Goal: Book appointment/travel/reservation

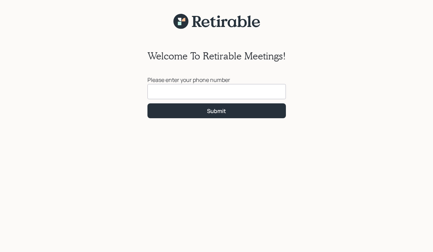
click at [159, 93] on input at bounding box center [216, 91] width 138 height 15
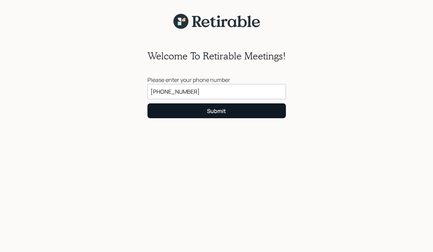
type input "[PHONE_NUMBER]"
click at [213, 112] on div "Submit" at bounding box center [216, 111] width 19 height 8
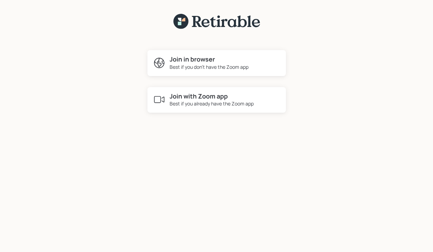
click at [203, 101] on div "Best if you already have the Zoom app" at bounding box center [212, 103] width 84 height 7
